Goal: Complete application form

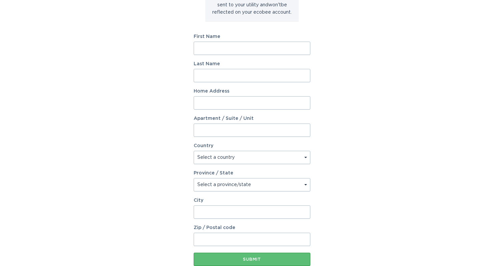
scroll to position [95, 0]
type input "rob"
type input "johnson"
type input "rob"
type input "4"
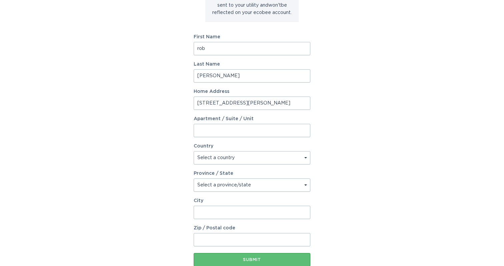
type input "2555 mebane rd"
select select "US"
select select "TN"
click at [158, 201] on div "Account Information To enrol in the savings program with your utility, please p…" at bounding box center [252, 109] width 504 height 368
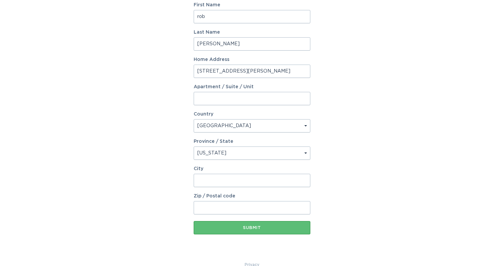
scroll to position [138, 0]
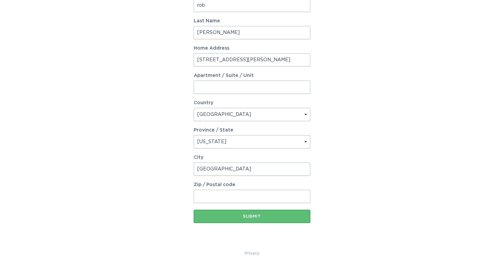
type input "oakland"
type input "38060"
click at [230, 216] on div "Submit" at bounding box center [252, 217] width 110 height 4
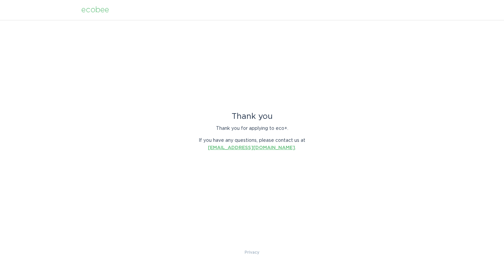
scroll to position [0, 0]
click at [237, 148] on link "energyservices@ecobee.com" at bounding box center [251, 148] width 87 height 5
